Goal: Information Seeking & Learning: Learn about a topic

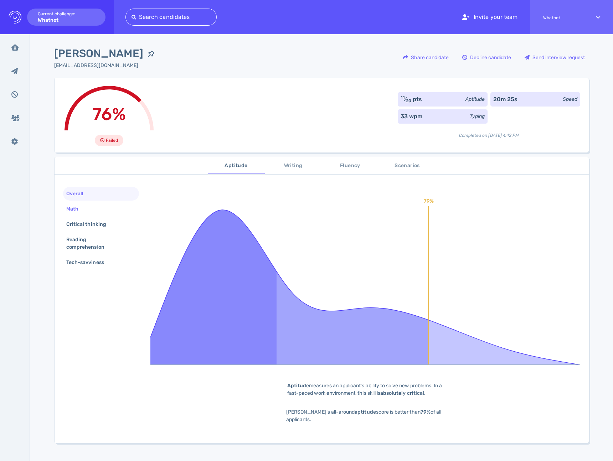
click at [76, 206] on div "Math" at bounding box center [76, 209] width 22 height 10
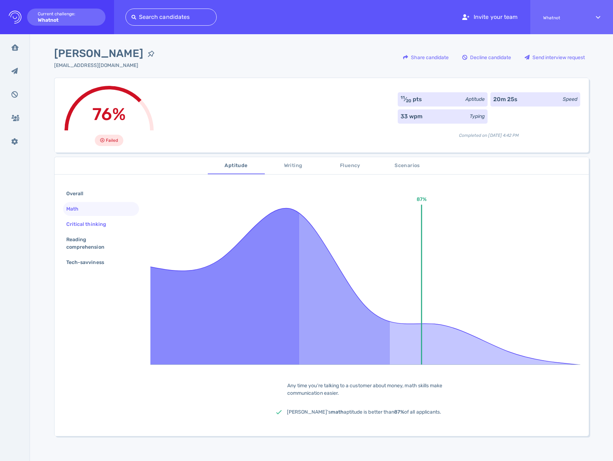
click at [77, 222] on div "Critical thinking" at bounding box center [90, 224] width 50 height 10
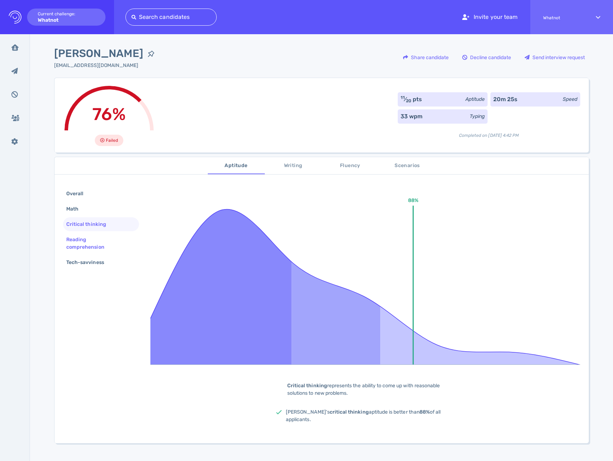
click at [79, 241] on div "Reading comprehension" at bounding box center [98, 243] width 67 height 18
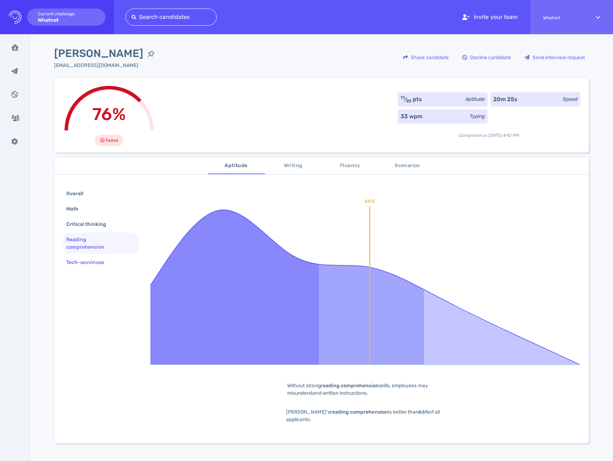
click at [81, 259] on div "Tech-savviness" at bounding box center [89, 262] width 48 height 10
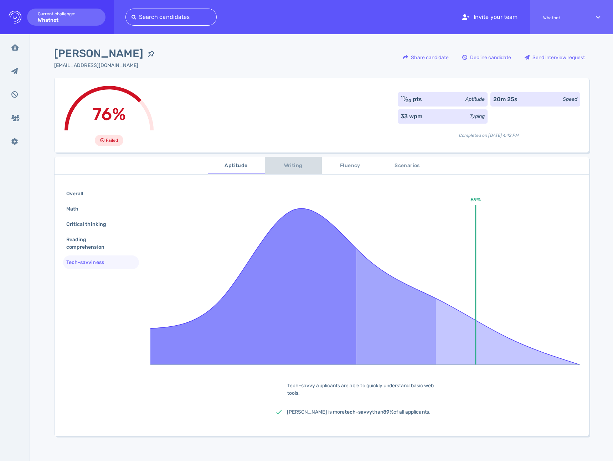
click at [288, 169] on span "Writing" at bounding box center [293, 165] width 48 height 9
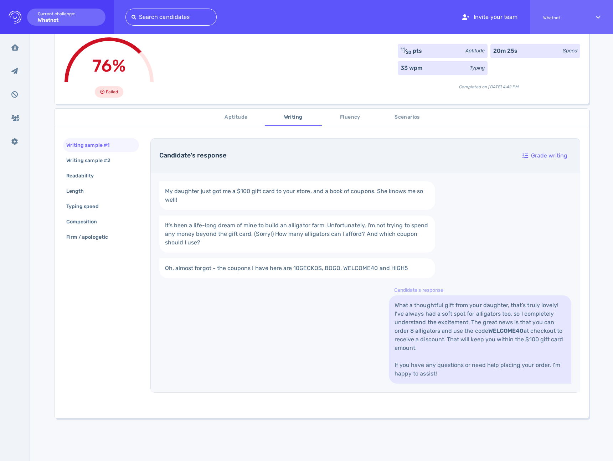
scroll to position [50, 0]
click at [348, 115] on span "Fluency" at bounding box center [350, 116] width 48 height 9
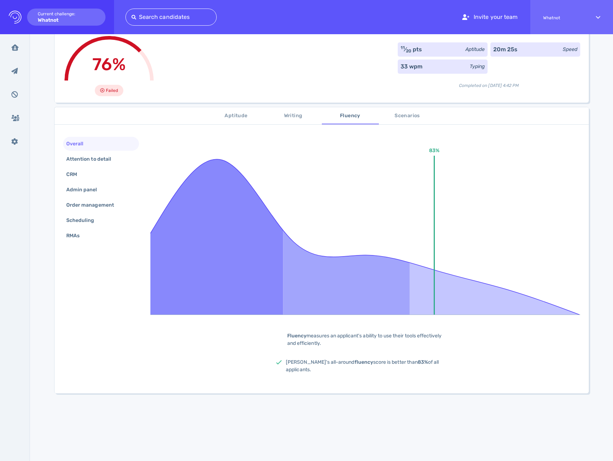
click at [287, 118] on span "Writing" at bounding box center [293, 116] width 48 height 9
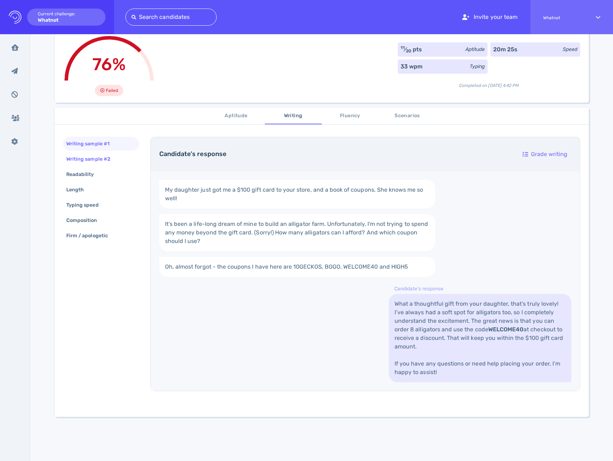
click at [104, 158] on div "Writing sample #2" at bounding box center [92, 159] width 54 height 10
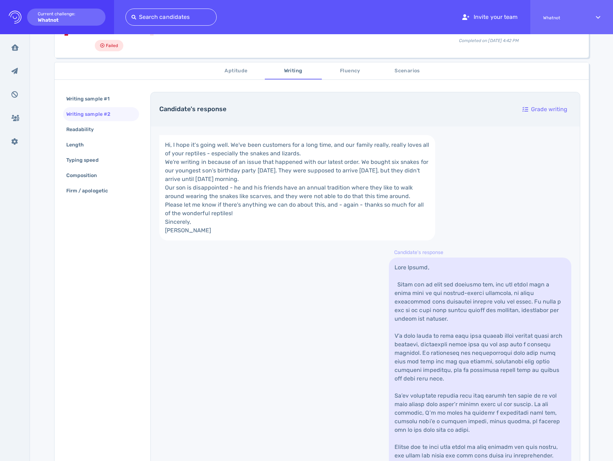
scroll to position [94, 0]
click at [237, 76] on span "Aptitude" at bounding box center [236, 72] width 48 height 9
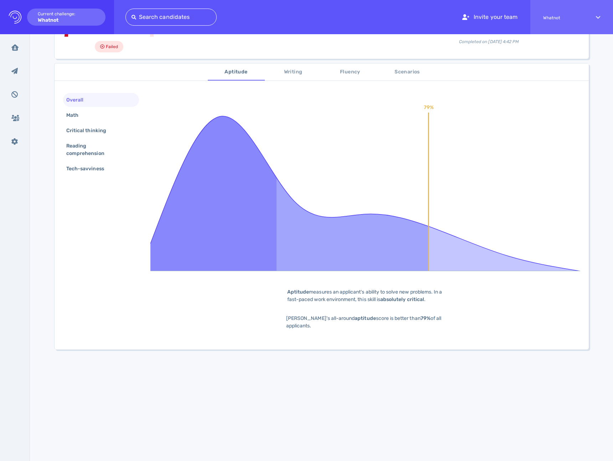
click at [340, 69] on span "Fluency" at bounding box center [350, 72] width 48 height 9
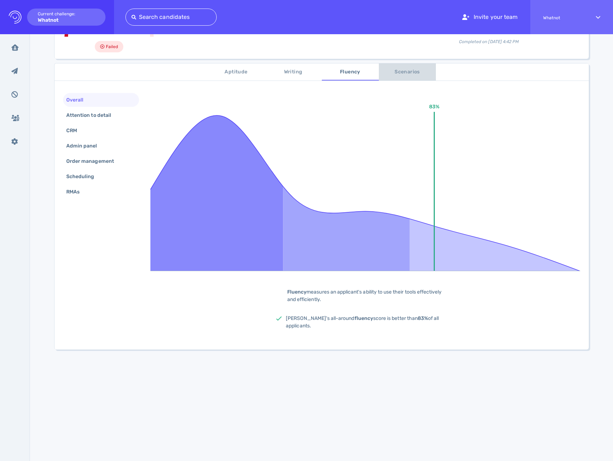
click at [406, 63] on button "Scenarios" at bounding box center [407, 71] width 57 height 17
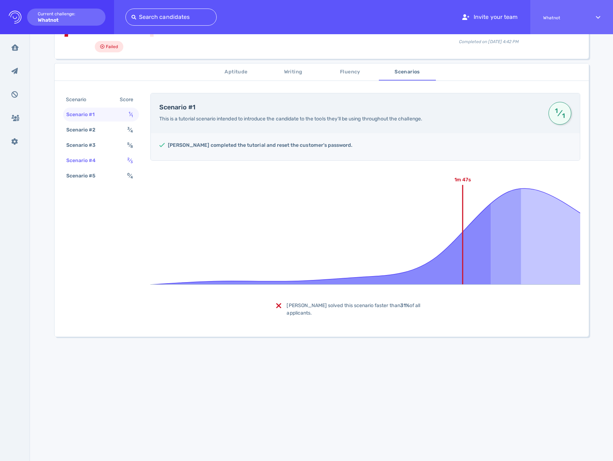
click at [102, 162] on div "Scenario #4" at bounding box center [85, 160] width 40 height 10
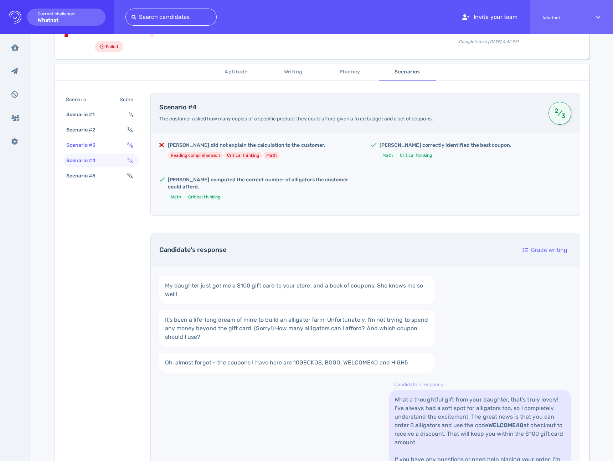
click at [123, 152] on div "Scenario #3 5 ⁄ 8" at bounding box center [101, 145] width 76 height 14
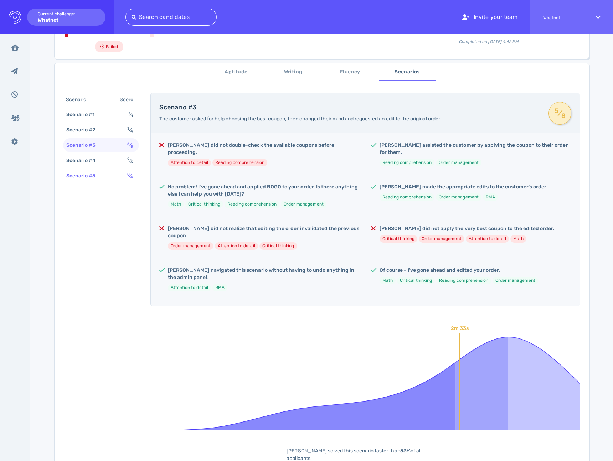
click at [109, 171] on div "Scenario #5 0 ⁄ 4" at bounding box center [101, 176] width 76 height 14
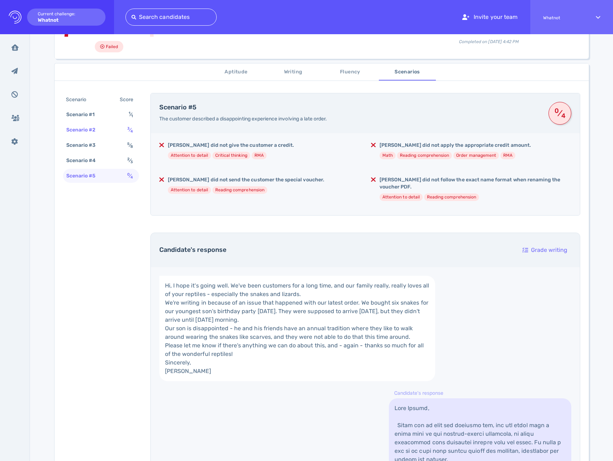
click at [110, 132] on div "Scenario #2 3 ⁄ 4" at bounding box center [101, 130] width 76 height 14
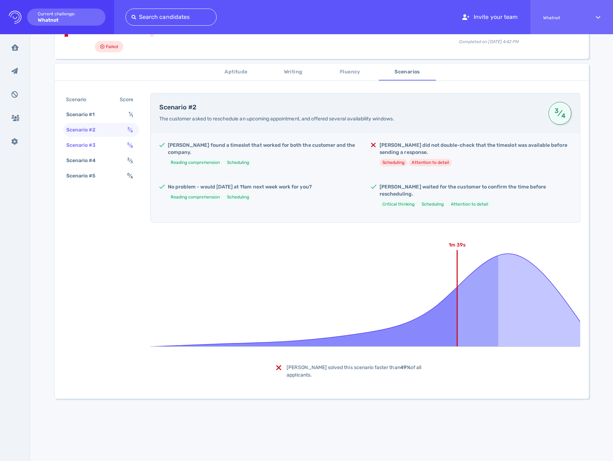
click at [107, 143] on div "Scenario #3 5 ⁄ 8" at bounding box center [101, 145] width 76 height 14
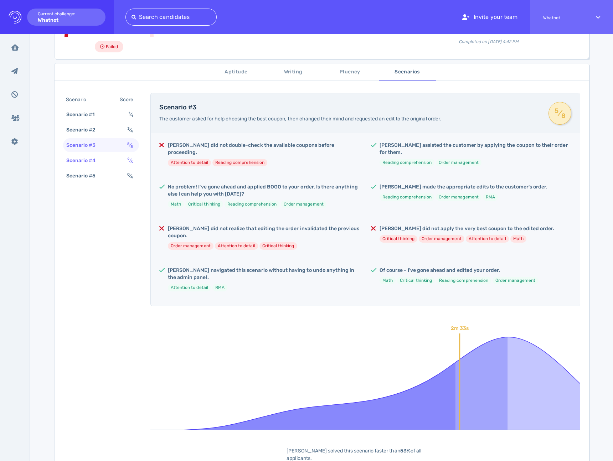
click at [111, 160] on div "Scenario #4 2 ⁄ 3" at bounding box center [101, 161] width 76 height 14
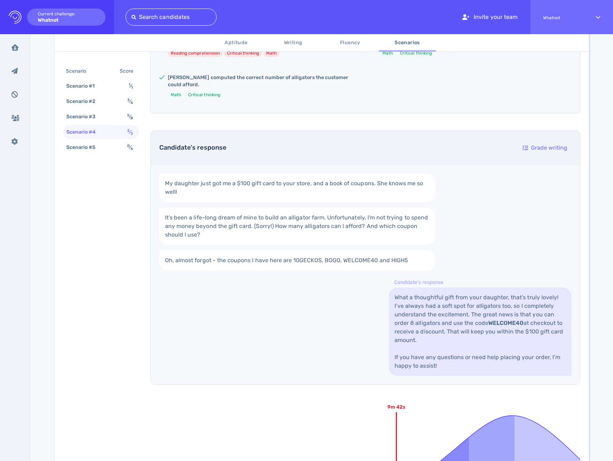
scroll to position [310, 0]
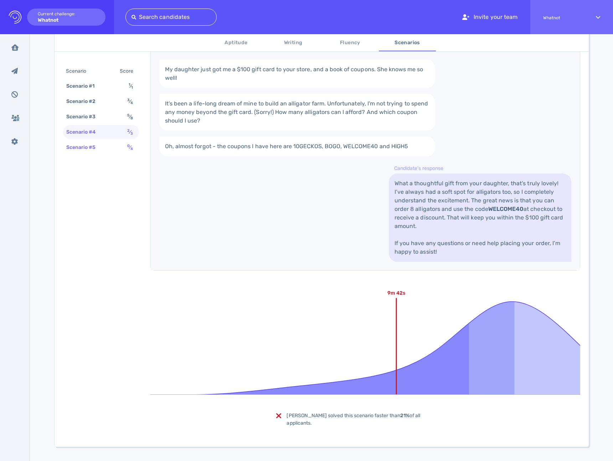
click at [102, 148] on div "Scenario #5" at bounding box center [85, 147] width 40 height 10
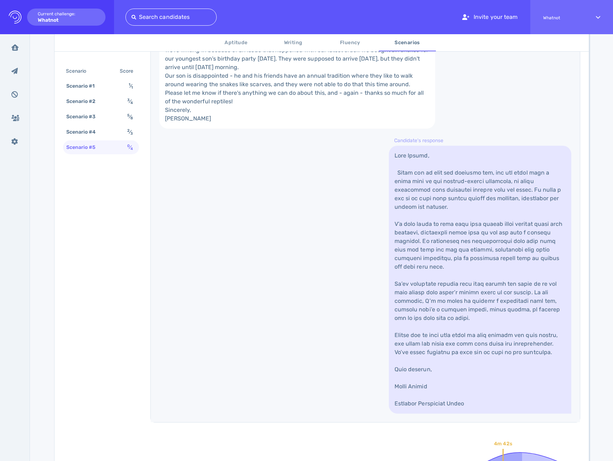
scroll to position [342, 0]
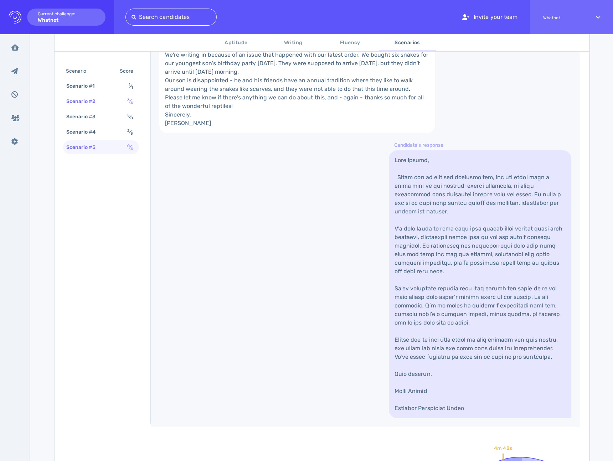
click at [113, 100] on div "Scenario #2 3 ⁄ 4" at bounding box center [101, 101] width 76 height 14
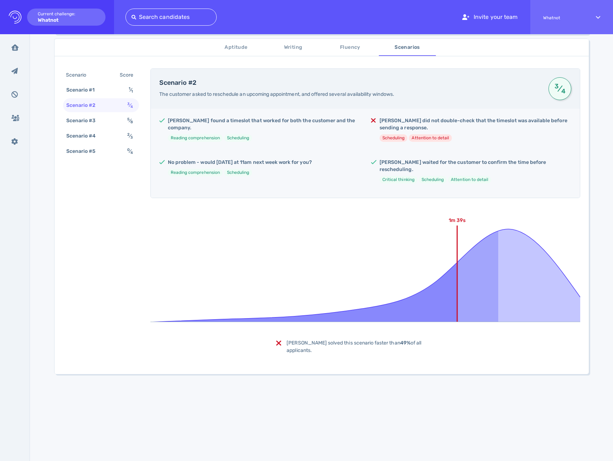
scroll to position [118, 0]
click at [103, 125] on div "Scenario #3 5 ⁄ 8" at bounding box center [101, 121] width 76 height 14
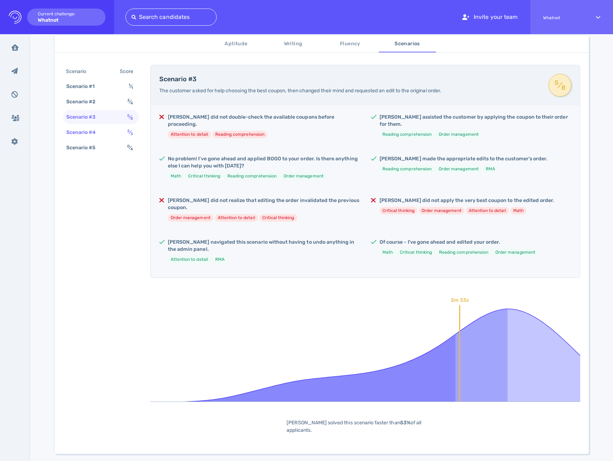
click at [102, 131] on div "Scenario #4" at bounding box center [85, 132] width 40 height 10
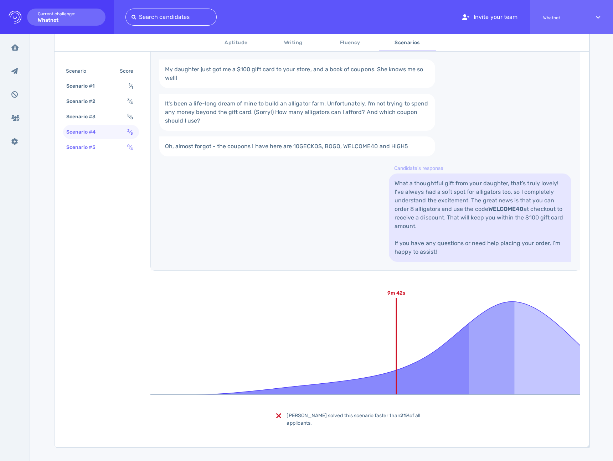
click at [107, 147] on div "Scenario #5 0 ⁄ 4" at bounding box center [101, 147] width 76 height 14
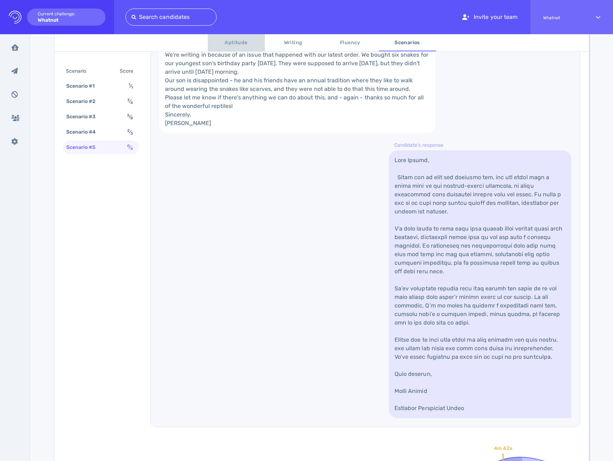
click at [241, 44] on span "Aptitude" at bounding box center [236, 42] width 48 height 9
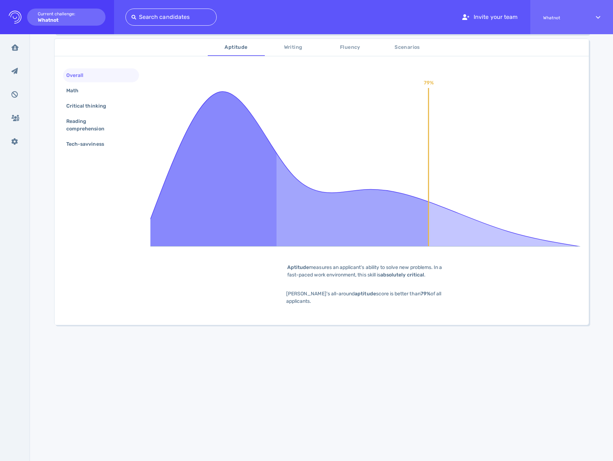
click at [290, 49] on span "Writing" at bounding box center [293, 47] width 48 height 9
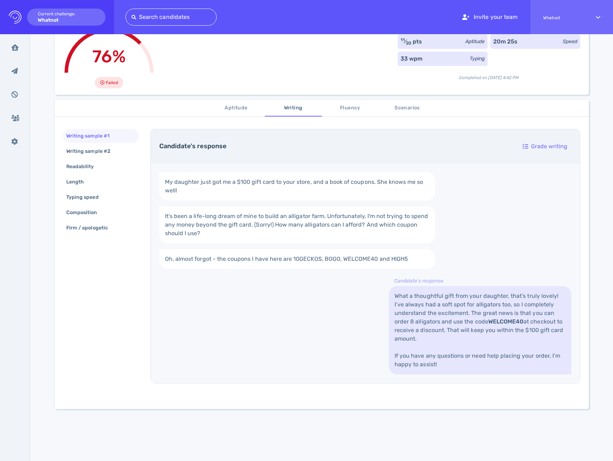
scroll to position [0, 0]
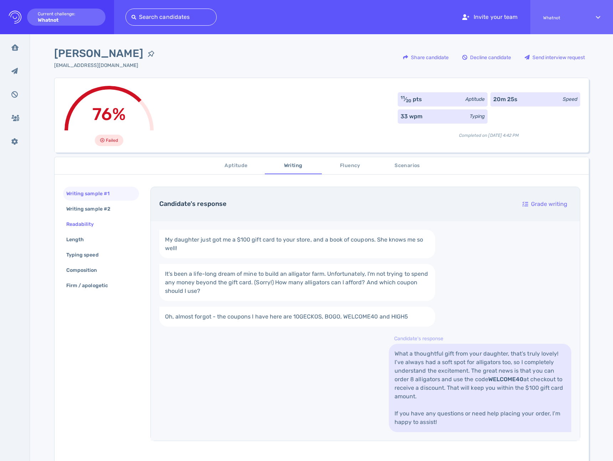
click at [95, 219] on div "Readability" at bounding box center [84, 224] width 38 height 10
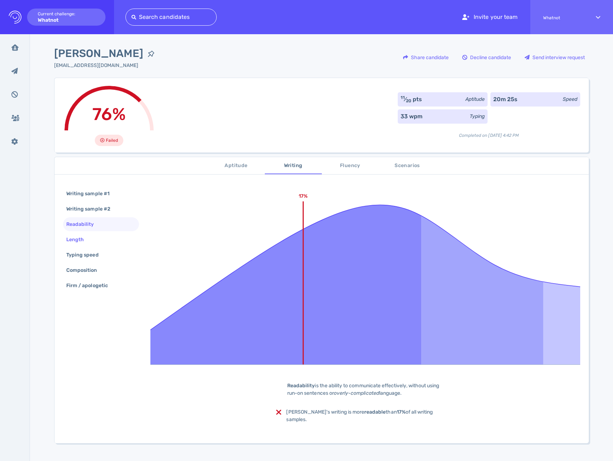
click at [92, 236] on div "Length" at bounding box center [101, 240] width 76 height 14
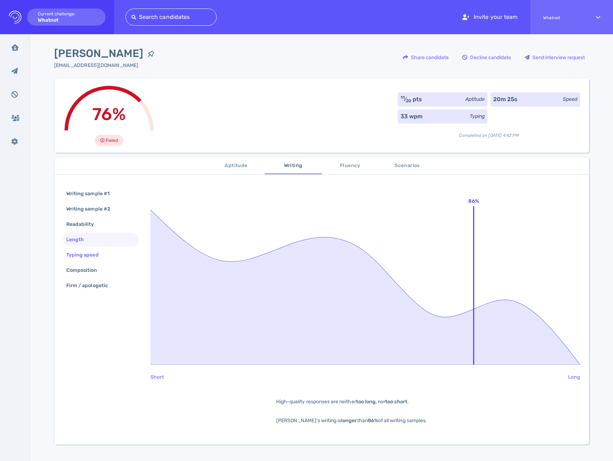
click at [85, 250] on div "Typing speed" at bounding box center [86, 255] width 42 height 10
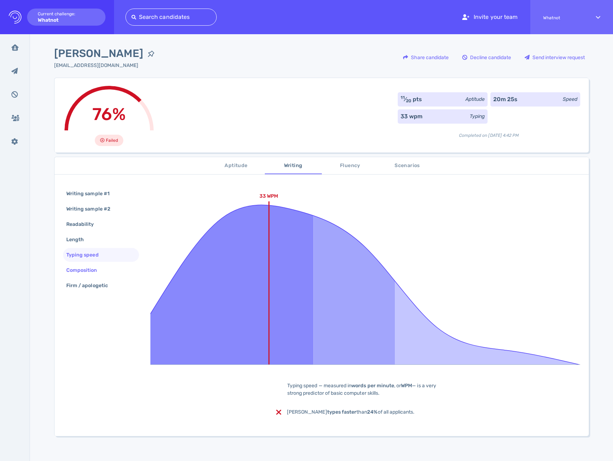
click at [86, 274] on div "Composition" at bounding box center [85, 270] width 41 height 10
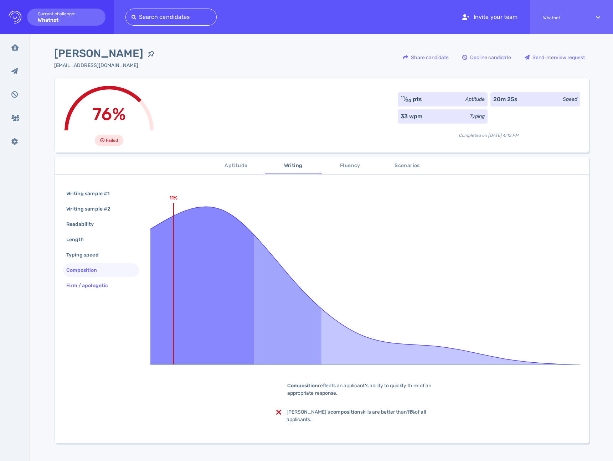
click at [87, 286] on div "Firm / apologetic" at bounding box center [91, 285] width 52 height 10
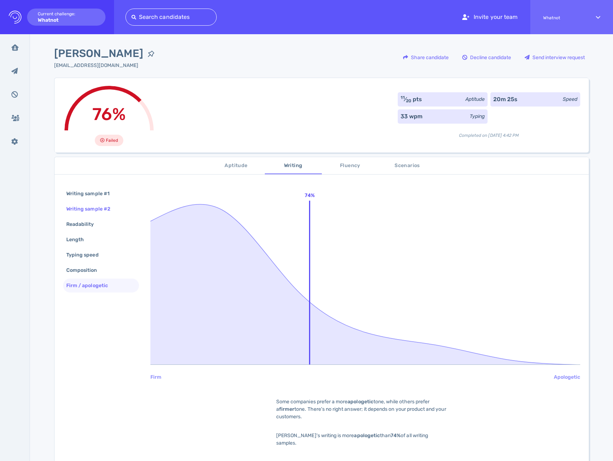
click at [107, 211] on div "Writing sample #2" at bounding box center [92, 209] width 54 height 10
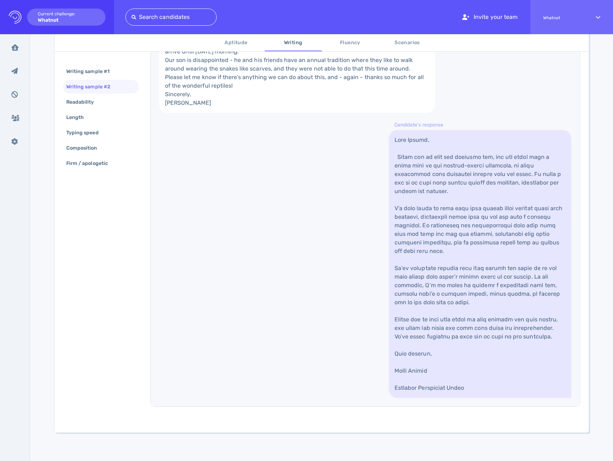
scroll to position [251, 0]
